Goal: Task Accomplishment & Management: Use online tool/utility

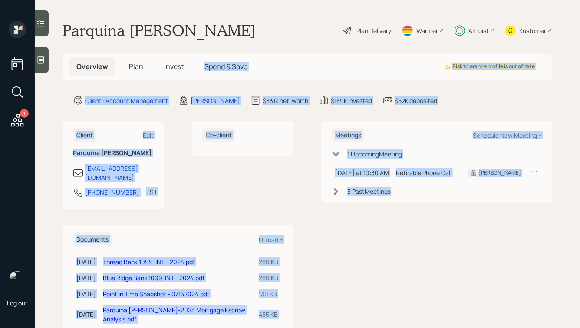
drag, startPoint x: 489, startPoint y: 208, endPoint x: 228, endPoint y: 23, distance: 320.2
click at [228, 23] on main "Parquina Wills Plan Delivery Warmer Altruist Kustomer Overview Plan Invest Spen…" at bounding box center [307, 164] width 545 height 328
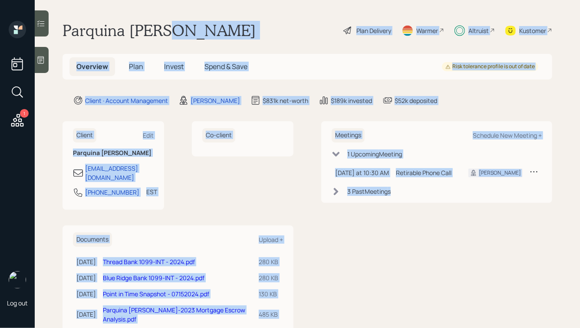
click at [200, 27] on div "Parquina Wills Plan Delivery Warmer Altruist Kustomer" at bounding box center [306, 30] width 489 height 19
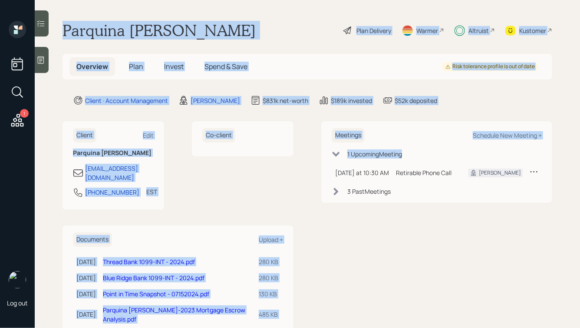
drag, startPoint x: 64, startPoint y: 26, endPoint x: 340, endPoint y: 252, distance: 357.0
click at [340, 252] on main "Parquina Wills Plan Delivery Warmer Altruist Kustomer Overview Plan Invest Spen…" at bounding box center [307, 164] width 545 height 328
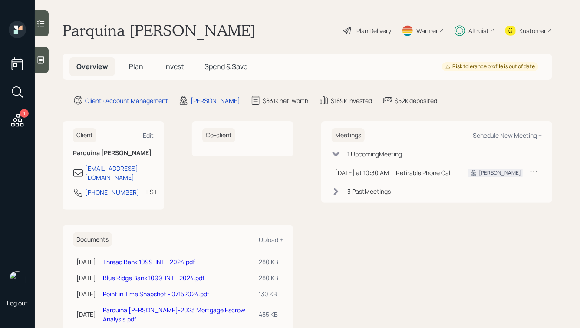
click at [340, 251] on div "Meetings Schedule New Meeting + 1 Upcoming Meeting Today at 10:30 AM Tuesday, S…" at bounding box center [436, 277] width 231 height 313
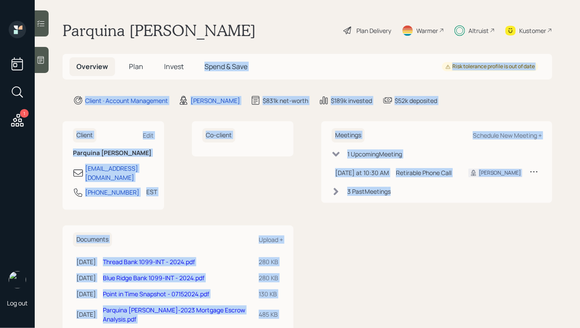
drag, startPoint x: 452, startPoint y: 217, endPoint x: 226, endPoint y: 22, distance: 298.7
click at [226, 23] on main "Parquina Wills Plan Delivery Warmer Altruist Kustomer Overview Plan Invest Spen…" at bounding box center [307, 164] width 545 height 328
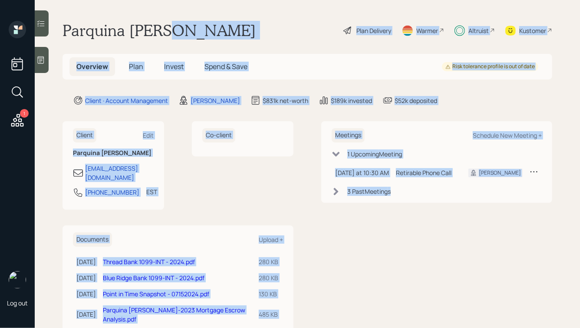
click at [226, 22] on div "Parquina Wills Plan Delivery Warmer Altruist Kustomer" at bounding box center [306, 30] width 489 height 19
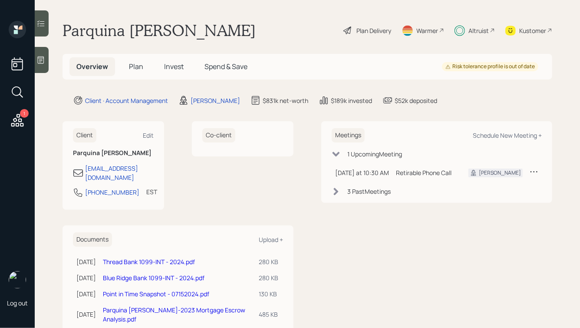
click at [130, 64] on span "Plan" at bounding box center [136, 67] width 14 height 10
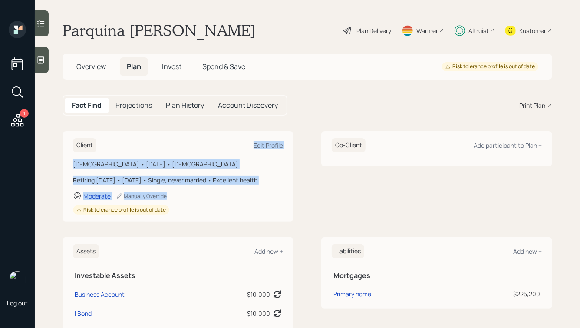
drag, startPoint x: 205, startPoint y: 214, endPoint x: 101, endPoint y: 135, distance: 130.7
click at [101, 135] on div "Client Edit Profile Female • July 31, 1967 • 58 years old Retiring in 4 years •…" at bounding box center [177, 176] width 231 height 90
click at [154, 174] on div "Female • July 31, 1967 • 58 years old Retiring in 4 years • July 2029 • Single,…" at bounding box center [178, 186] width 210 height 55
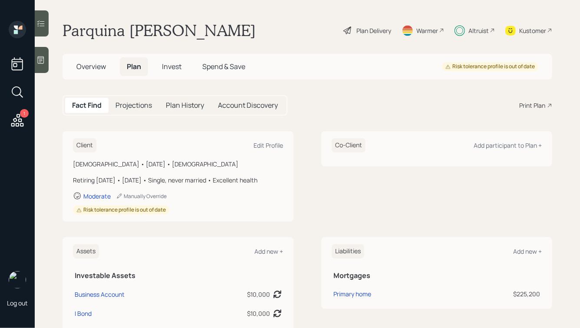
click at [134, 106] on h5 "Projections" at bounding box center [133, 105] width 36 height 8
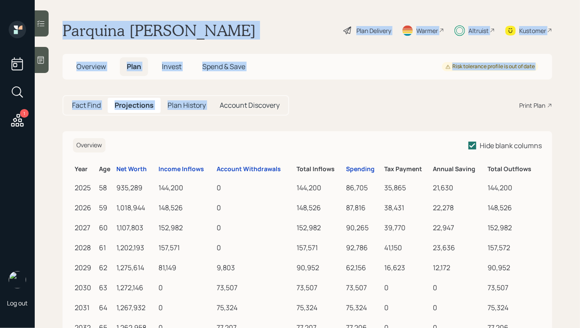
drag, startPoint x: 60, startPoint y: 22, endPoint x: 329, endPoint y: 92, distance: 277.7
click at [329, 92] on main "Parquina Wills Plan Delivery Warmer Altruist Kustomer Overview Plan Invest Spen…" at bounding box center [307, 164] width 545 height 328
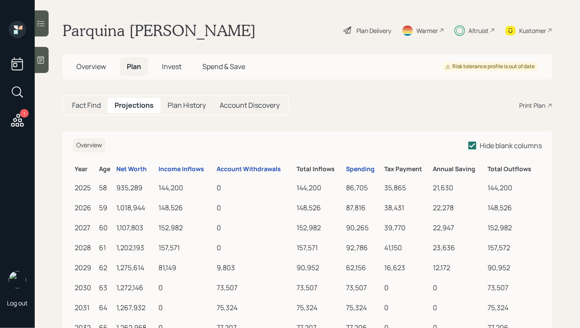
click at [337, 118] on main "Parquina Wills Plan Delivery Warmer Altruist Kustomer Overview Plan Invest Spen…" at bounding box center [307, 164] width 545 height 328
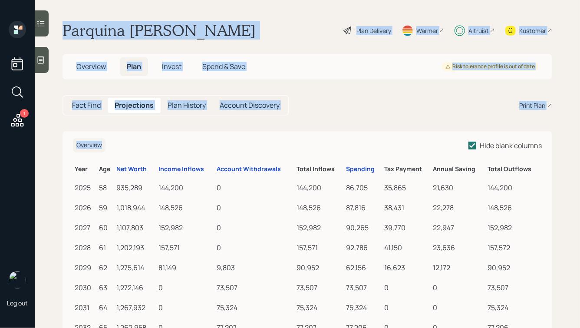
drag, startPoint x: 373, startPoint y: 118, endPoint x: 172, endPoint y: -5, distance: 234.8
click at [172, 0] on html "1 Log out Parquina Wills Plan Delivery Warmer Altruist Kustomer Overview Plan I…" at bounding box center [290, 164] width 580 height 328
click at [186, 27] on div "Parquina Wills Plan Delivery Warmer Altruist Kustomer" at bounding box center [306, 30] width 489 height 19
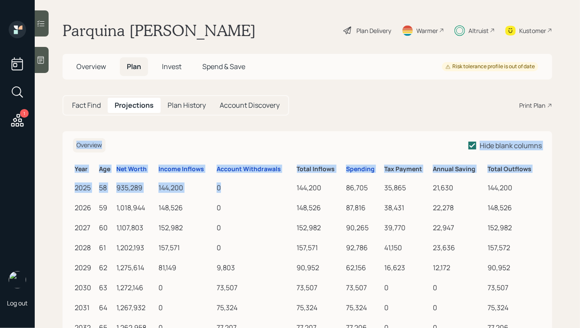
drag, startPoint x: 236, startPoint y: 187, endPoint x: 155, endPoint y: 150, distance: 88.7
click at [155, 150] on div "Overview Hide blank columns" at bounding box center [307, 145] width 469 height 14
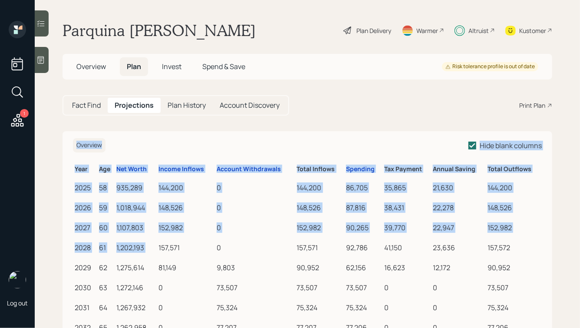
drag, startPoint x: 69, startPoint y: 141, endPoint x: 212, endPoint y: 241, distance: 175.1
click at [212, 241] on td "157,571" at bounding box center [186, 246] width 58 height 20
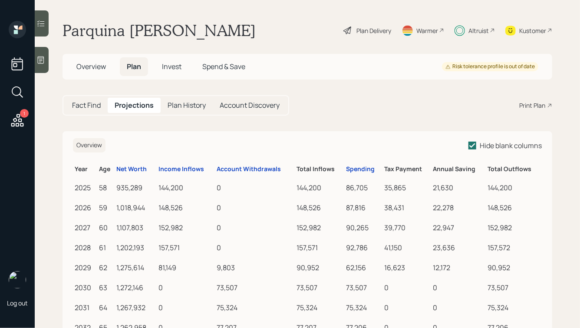
click at [240, 108] on h5 "Account Discovery" at bounding box center [250, 105] width 60 height 8
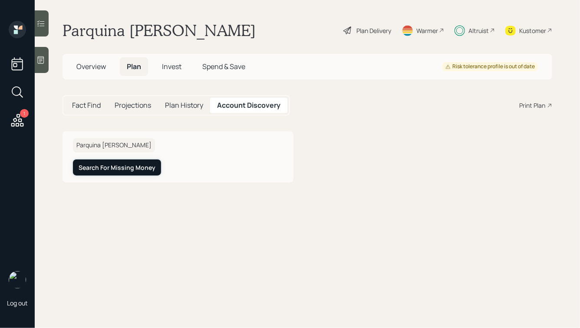
click at [113, 168] on div "Search For Missing Money" at bounding box center [117, 167] width 77 height 9
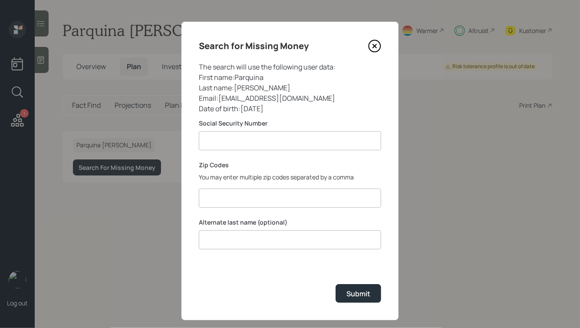
click at [249, 137] on input at bounding box center [290, 140] width 182 height 19
type input "**********"
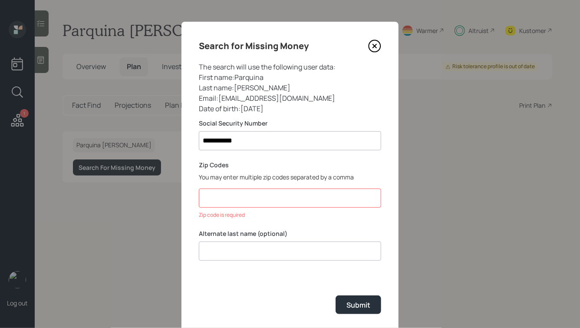
paste input "30002"
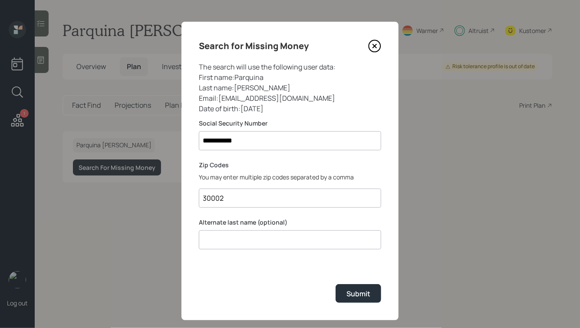
type input "30002"
drag, startPoint x: 279, startPoint y: 108, endPoint x: 204, endPoint y: 79, distance: 80.3
click at [205, 80] on div "The search will use the following user data: First name : Parquina Last name : …" at bounding box center [290, 88] width 182 height 52
click at [204, 79] on div "First name : Parquina" at bounding box center [290, 77] width 182 height 10
click at [233, 194] on input "30002" at bounding box center [290, 197] width 182 height 19
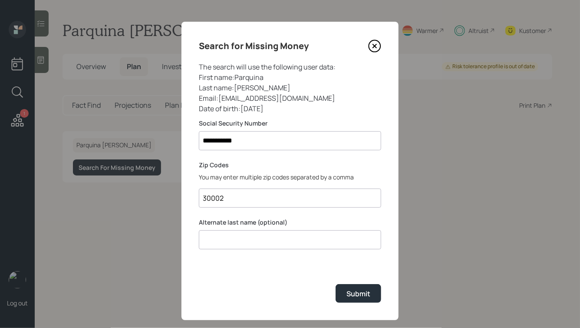
click at [201, 163] on label "Zip Codes" at bounding box center [290, 165] width 182 height 9
click at [236, 199] on input "30002" at bounding box center [290, 197] width 182 height 19
click at [222, 177] on p "You may enter multiple zip codes separated by a comma" at bounding box center [290, 176] width 182 height 9
drag, startPoint x: 197, startPoint y: 163, endPoint x: 264, endPoint y: 187, distance: 71.1
click at [264, 187] on div "**********" at bounding box center [289, 171] width 217 height 298
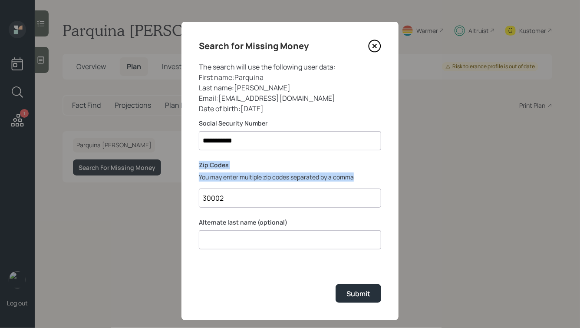
click at [271, 184] on div "Zip Codes You may enter multiple zip codes separated by a comma 30002" at bounding box center [290, 184] width 182 height 47
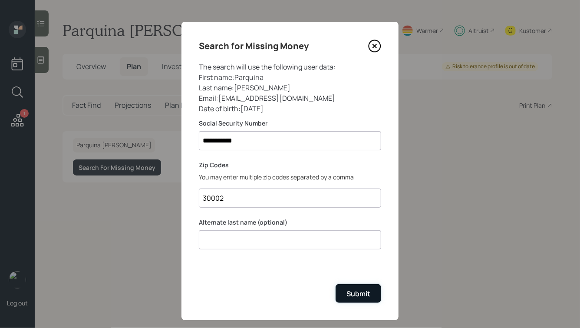
click at [357, 293] on div "Submit" at bounding box center [358, 294] width 24 height 10
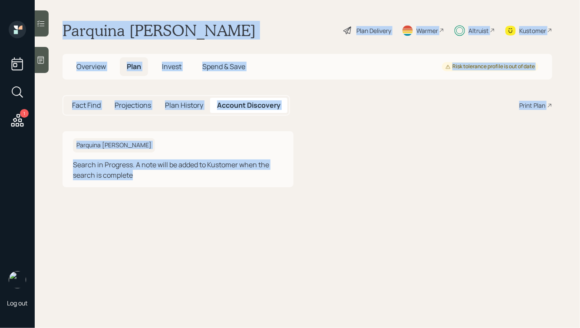
drag, startPoint x: 52, startPoint y: 25, endPoint x: 259, endPoint y: 187, distance: 263.2
click at [259, 187] on main "Parquina Wills Plan Delivery Warmer Altruist Kustomer Overview Plan Invest Spen…" at bounding box center [307, 164] width 545 height 328
drag, startPoint x: 290, startPoint y: 194, endPoint x: 109, endPoint y: 11, distance: 258.0
click at [109, 11] on main "Parquina Wills Plan Delivery Warmer Altruist Kustomer Overview Plan Invest Spen…" at bounding box center [307, 164] width 545 height 328
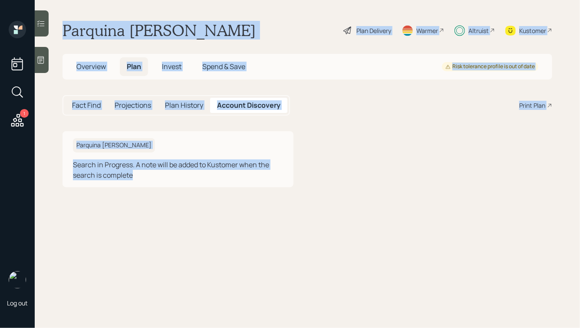
click at [130, 21] on h1 "Parquina [PERSON_NAME]" at bounding box center [158, 30] width 193 height 19
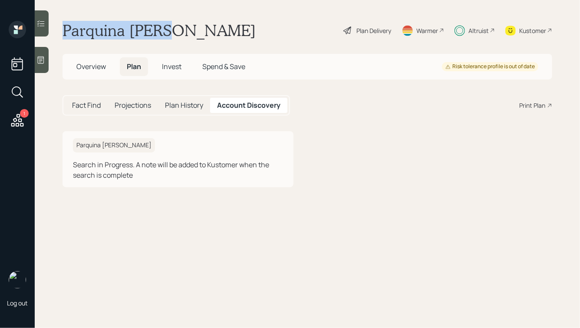
drag, startPoint x: 167, startPoint y: 35, endPoint x: 59, endPoint y: 15, distance: 109.4
click at [60, 15] on main "Parquina Wills Plan Delivery Warmer Altruist Kustomer Overview Plan Invest Spen…" at bounding box center [307, 164] width 545 height 328
click at [97, 25] on h1 "Parquina [PERSON_NAME]" at bounding box center [158, 30] width 193 height 19
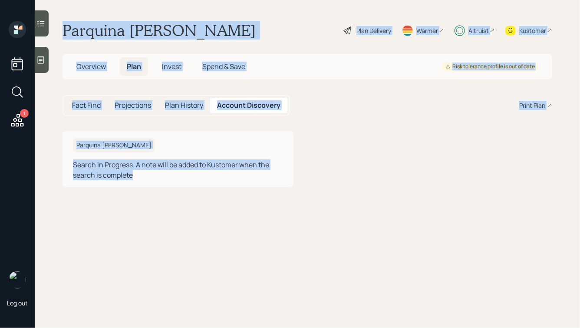
drag, startPoint x: 62, startPoint y: 27, endPoint x: 283, endPoint y: 172, distance: 264.1
click at [283, 172] on main "Parquina Wills Plan Delivery Warmer Altruist Kustomer Overview Plan Invest Spen…" at bounding box center [307, 164] width 545 height 328
click at [301, 177] on div "Parquina Wills Search in Progress. A note will be added to Kustomer when the se…" at bounding box center [306, 159] width 489 height 56
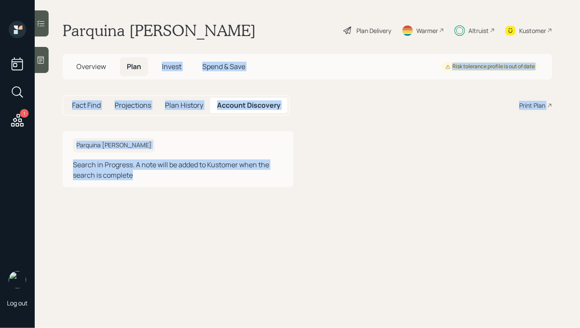
drag, startPoint x: 334, startPoint y: 185, endPoint x: 148, endPoint y: 35, distance: 239.4
click at [151, 37] on main "Parquina Wills Plan Delivery Warmer Altruist Kustomer Overview Plan Invest Spen…" at bounding box center [307, 164] width 545 height 328
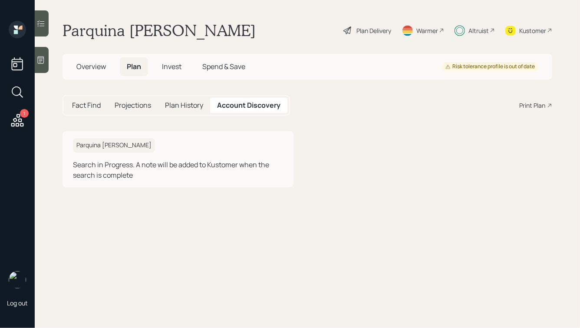
click at [148, 35] on h1 "Parquina [PERSON_NAME]" at bounding box center [158, 30] width 193 height 19
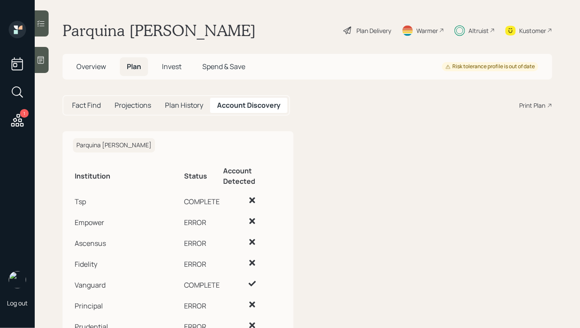
click at [79, 66] on span "Overview" at bounding box center [91, 67] width 30 height 10
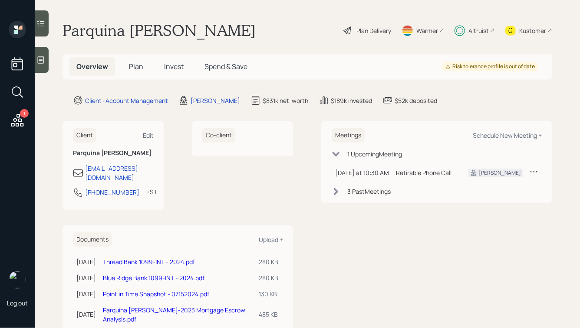
scroll to position [56, 0]
click at [141, 62] on span "Plan" at bounding box center [136, 67] width 14 height 10
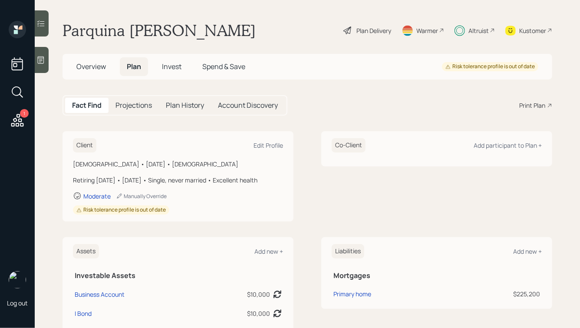
click at [249, 109] on h5 "Account Discovery" at bounding box center [248, 105] width 60 height 8
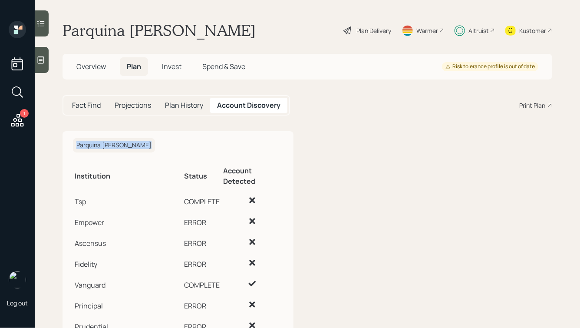
drag, startPoint x: 291, startPoint y: 174, endPoint x: 46, endPoint y: 125, distance: 250.1
click at [46, 125] on main "Parquina [PERSON_NAME] Plan Delivery Warmer Altruist Kustomer Overview Plan Inv…" at bounding box center [307, 164] width 545 height 328
click at [110, 144] on h6 "Parquina [PERSON_NAME]" at bounding box center [114, 145] width 82 height 14
click at [95, 62] on span "Overview" at bounding box center [91, 67] width 30 height 10
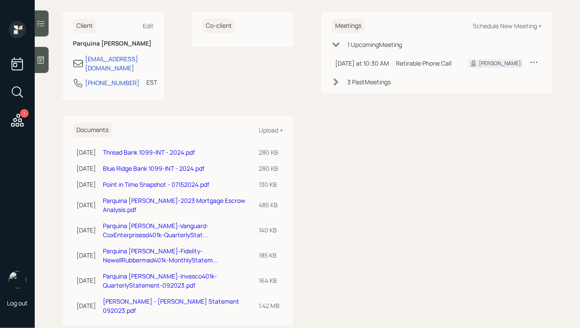
scroll to position [110, 0]
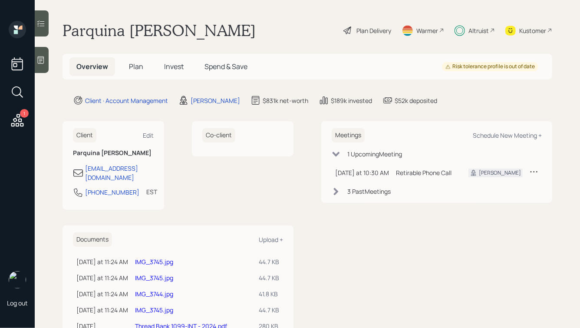
scroll to position [82, 0]
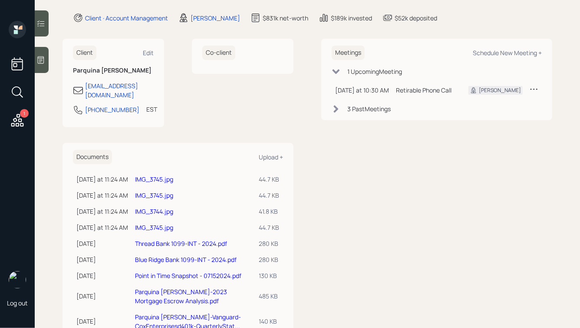
click at [158, 223] on link "IMG_3745.jpg" at bounding box center [154, 227] width 38 height 8
click at [148, 207] on link "IMG_3744.jpg" at bounding box center [154, 211] width 38 height 8
click at [147, 191] on link "IMG_3745.jpg" at bounding box center [154, 195] width 38 height 8
click at [147, 175] on link "IMG_3745.jpg" at bounding box center [154, 179] width 38 height 8
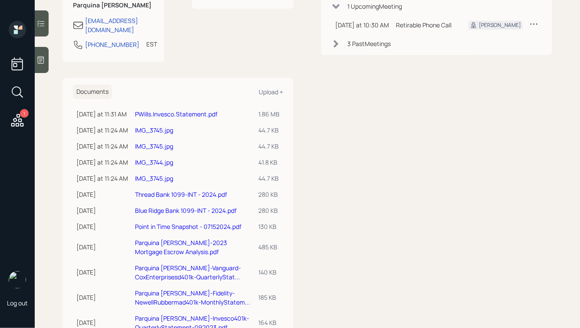
scroll to position [0, 0]
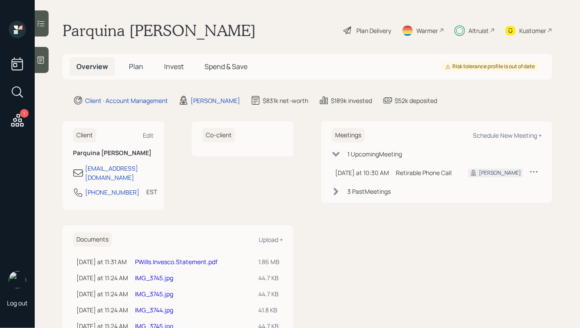
click at [170, 66] on span "Invest" at bounding box center [174, 67] width 20 height 10
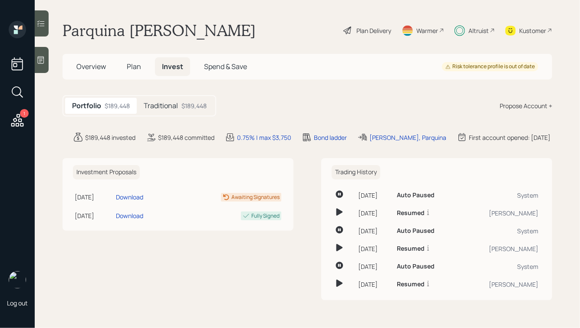
click at [197, 110] on div "Traditional $189,448" at bounding box center [175, 106] width 77 height 16
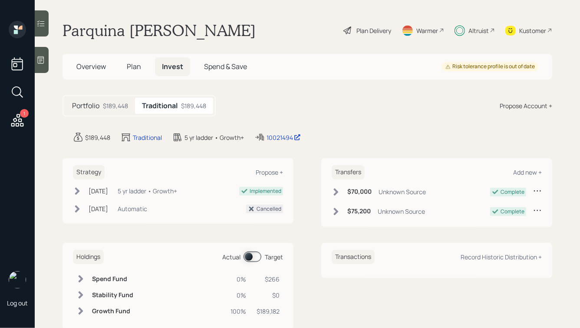
click at [134, 70] on span "Plan" at bounding box center [134, 67] width 14 height 10
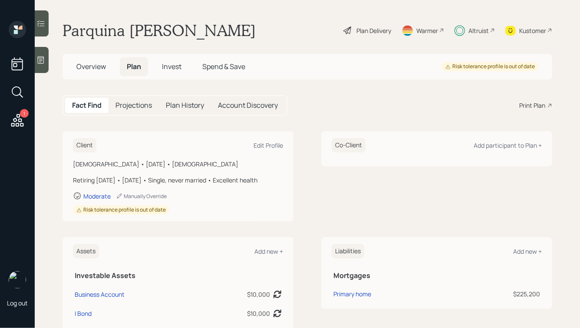
click at [252, 104] on h5 "Account Discovery" at bounding box center [248, 105] width 60 height 8
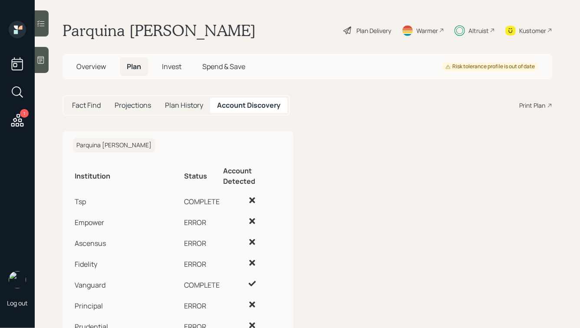
click at [81, 108] on h5 "Fact Find" at bounding box center [86, 105] width 29 height 8
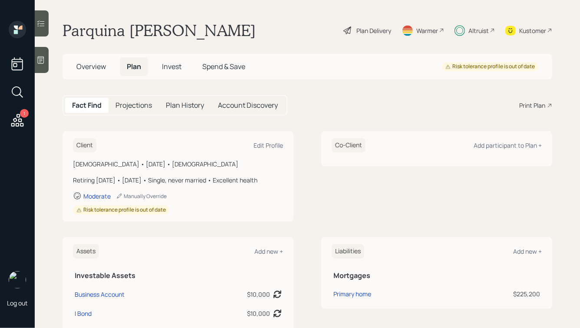
click at [176, 68] on span "Invest" at bounding box center [172, 67] width 20 height 10
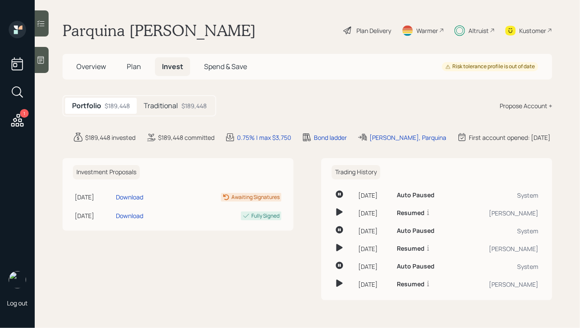
click at [173, 102] on h5 "Traditional" at bounding box center [161, 106] width 34 height 8
